Goal: Task Accomplishment & Management: Use online tool/utility

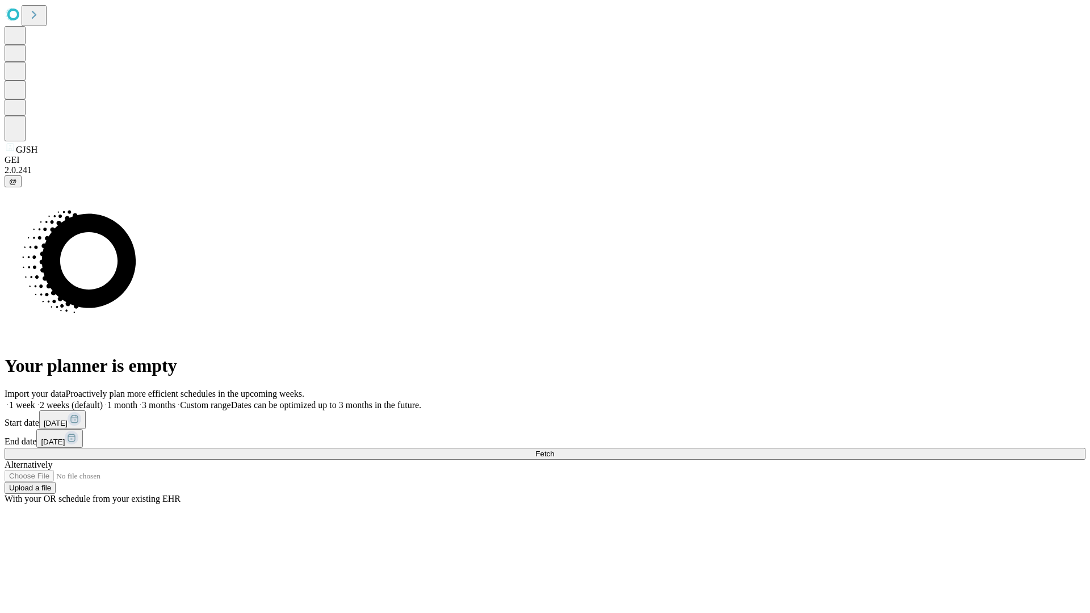
click at [554, 450] on span "Fetch" at bounding box center [545, 454] width 19 height 9
